Goal: Find specific page/section: Find specific page/section

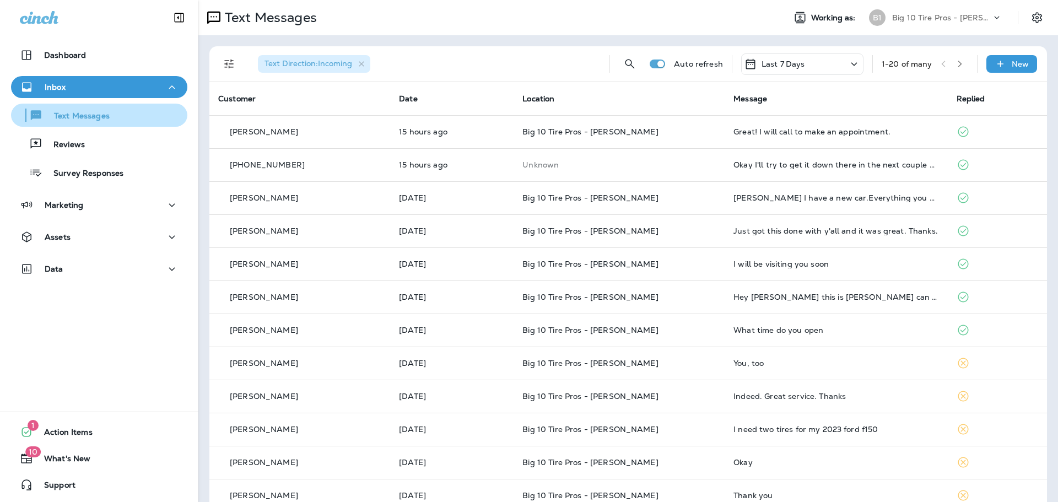
click at [95, 118] on p "Text Messages" at bounding box center [76, 116] width 67 height 10
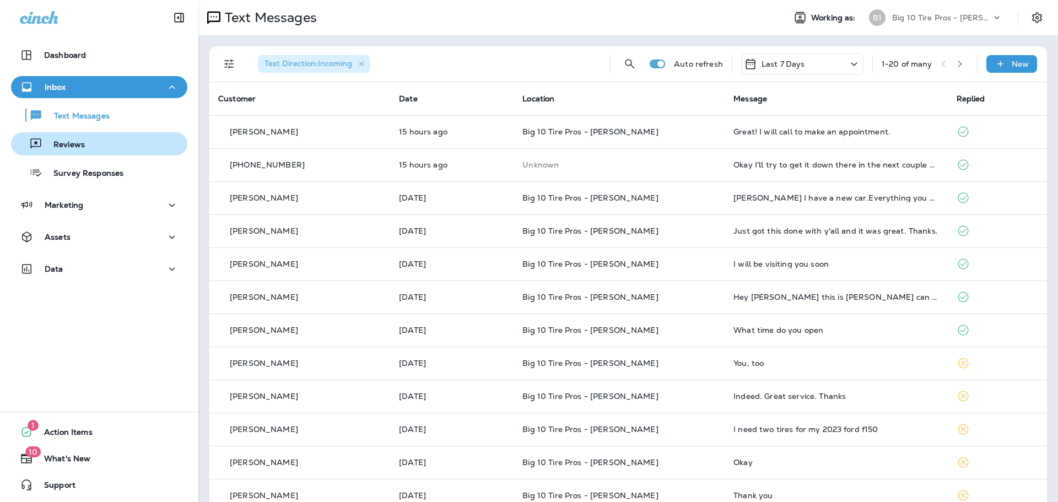
click at [75, 139] on div "Reviews" at bounding box center [49, 144] width 69 height 17
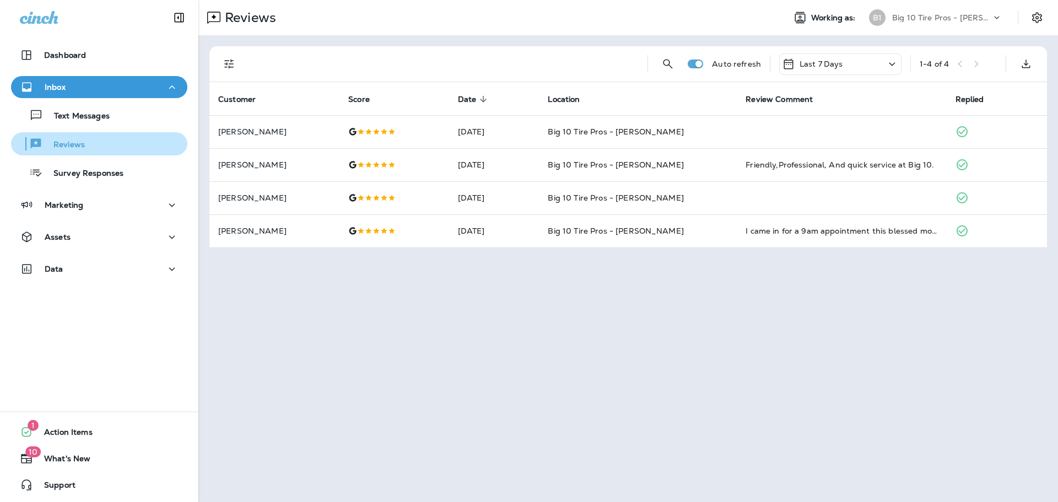
click at [73, 147] on p "Reviews" at bounding box center [63, 145] width 42 height 10
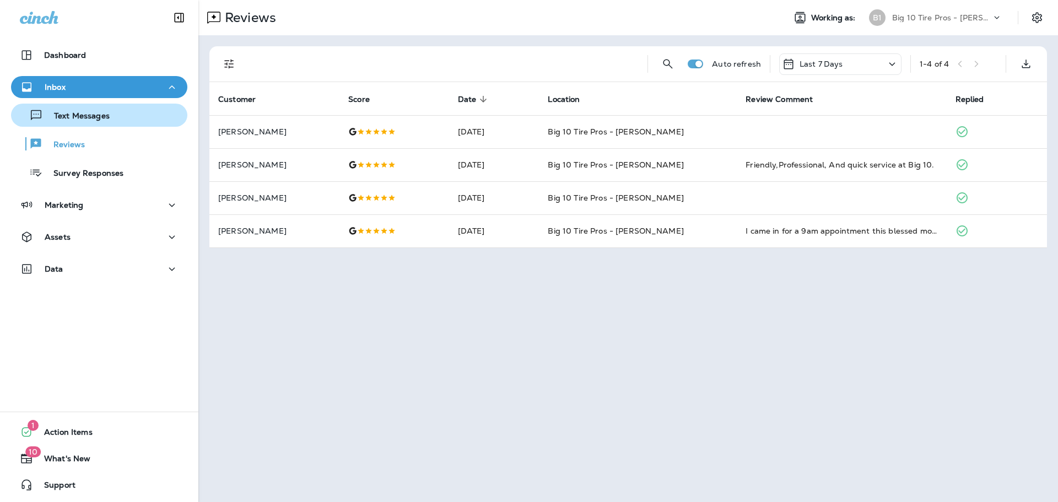
click at [75, 115] on p "Text Messages" at bounding box center [76, 116] width 67 height 10
